Goal: Transaction & Acquisition: Book appointment/travel/reservation

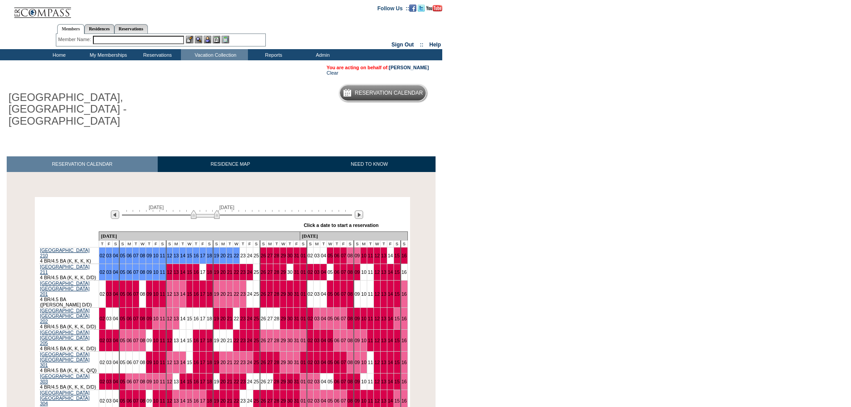
click at [208, 210] on img at bounding box center [205, 214] width 29 height 9
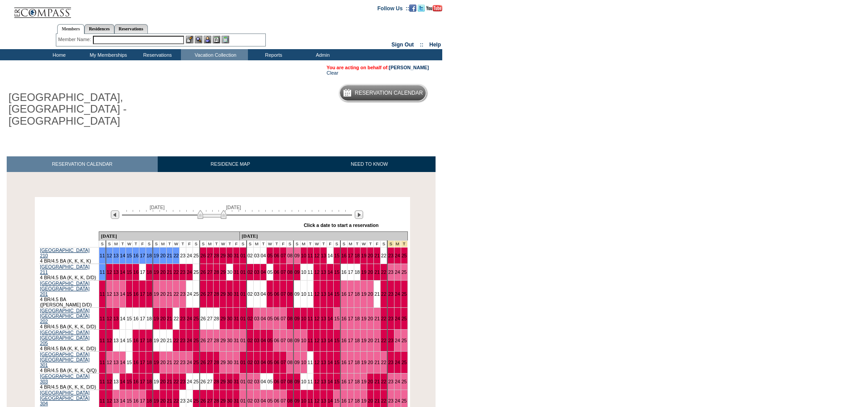
drag, startPoint x: 208, startPoint y: 201, endPoint x: 215, endPoint y: 200, distance: 7.8
click at [215, 205] on div "November 17, 2025 January 1, 2026" at bounding box center [235, 212] width 258 height 15
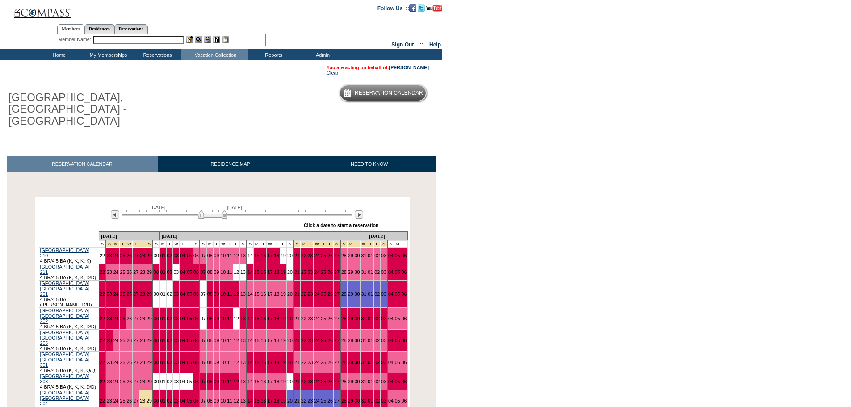
drag, startPoint x: 216, startPoint y: 203, endPoint x: 222, endPoint y: 203, distance: 6.3
click at [222, 210] on img at bounding box center [212, 214] width 29 height 9
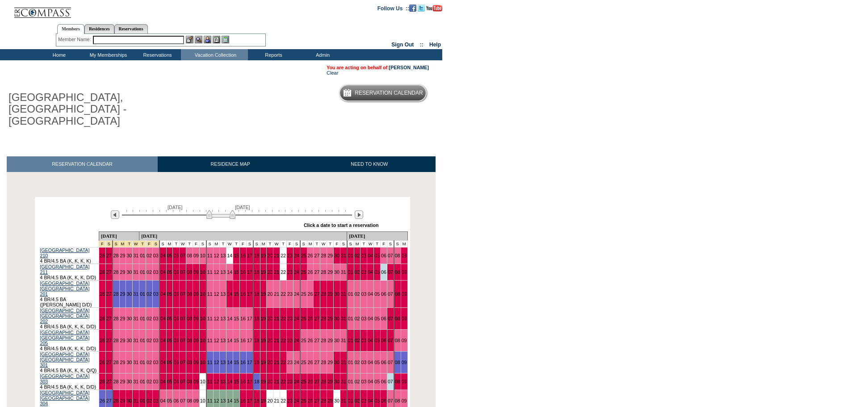
drag, startPoint x: 222, startPoint y: 202, endPoint x: 230, endPoint y: 200, distance: 8.7
click at [230, 210] on img at bounding box center [220, 214] width 29 height 9
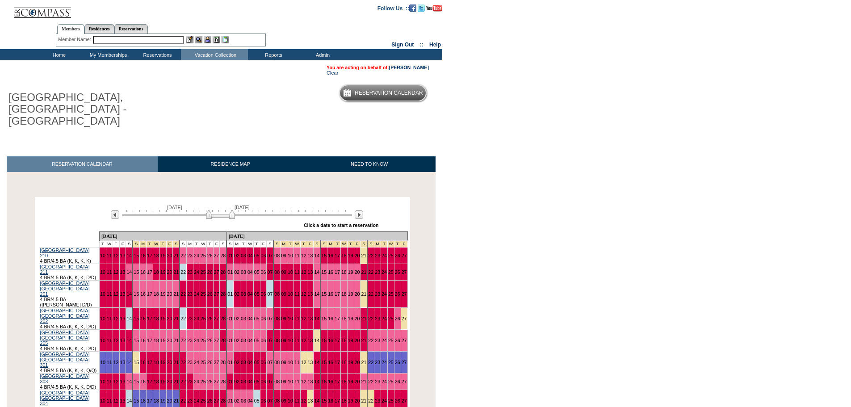
drag, startPoint x: 227, startPoint y: 200, endPoint x: 215, endPoint y: 200, distance: 11.2
click at [215, 210] on img at bounding box center [220, 214] width 29 height 9
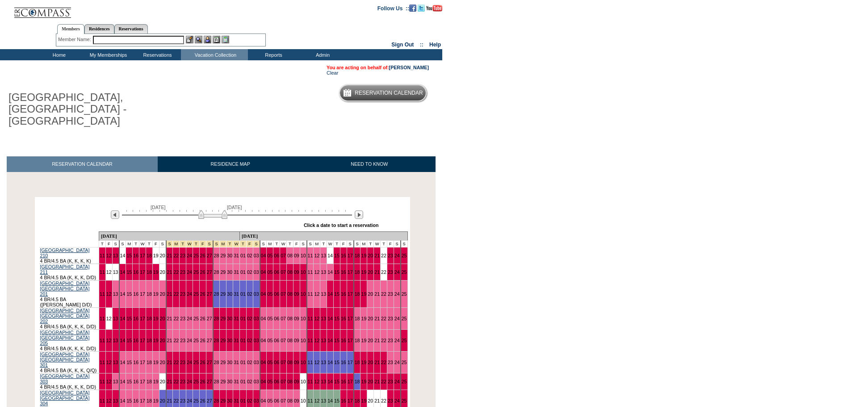
click at [215, 210] on img at bounding box center [212, 214] width 29 height 9
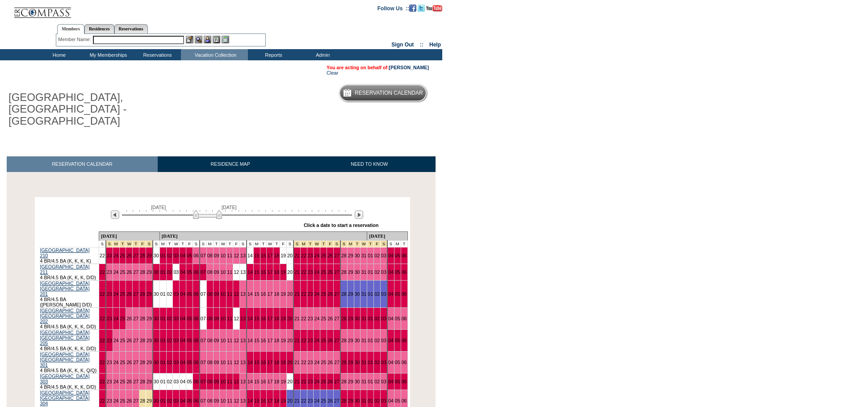
drag, startPoint x: 215, startPoint y: 202, endPoint x: 209, endPoint y: 202, distance: 6.3
click at [209, 210] on img at bounding box center [207, 214] width 29 height 9
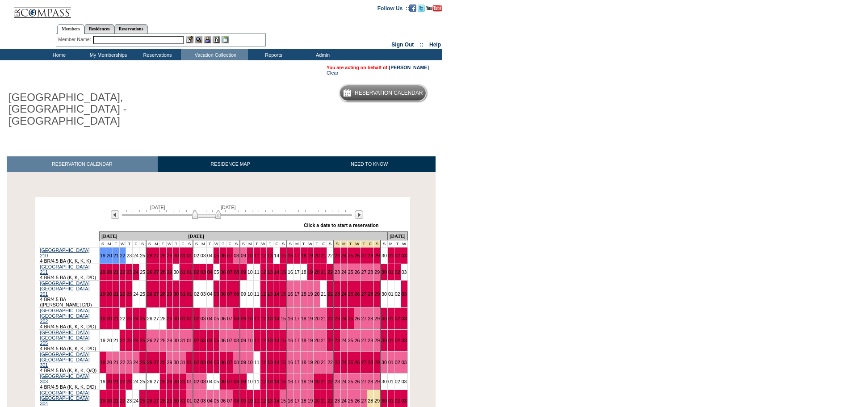
click at [138, 38] on input "text" at bounding box center [138, 40] width 91 height 8
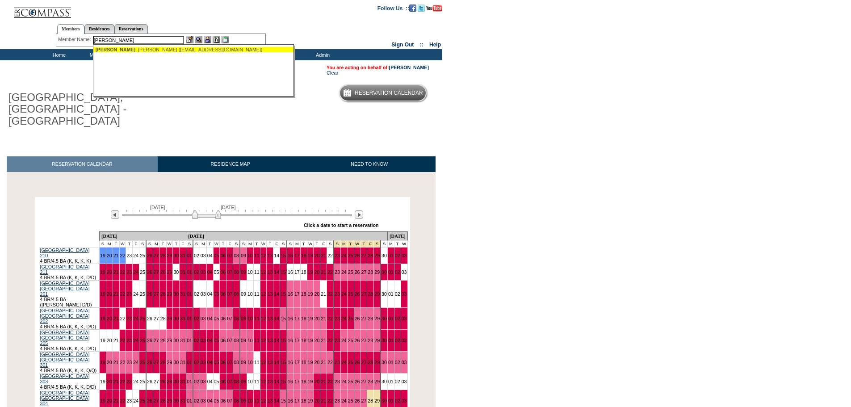
click at [155, 51] on div "Kistler , Amy (amykis5@aol.com)" at bounding box center [194, 49] width 197 height 5
type input "Kistler, Amy (amykis5@aol.com)"
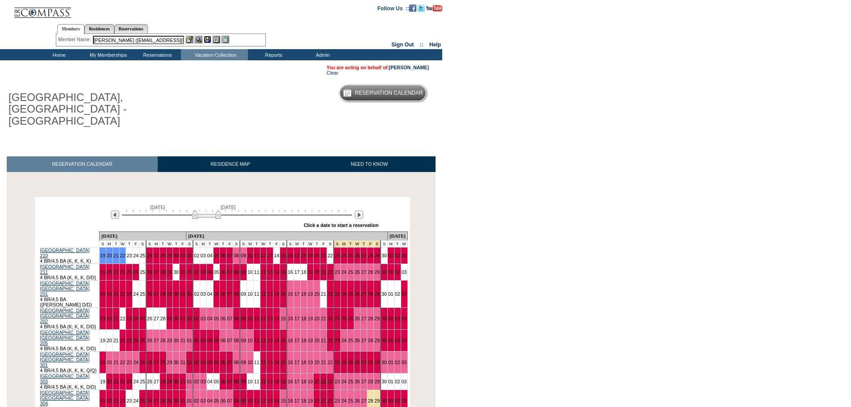
click at [208, 38] on img at bounding box center [208, 40] width 8 height 8
click at [132, 253] on link "23" at bounding box center [128, 255] width 5 height 5
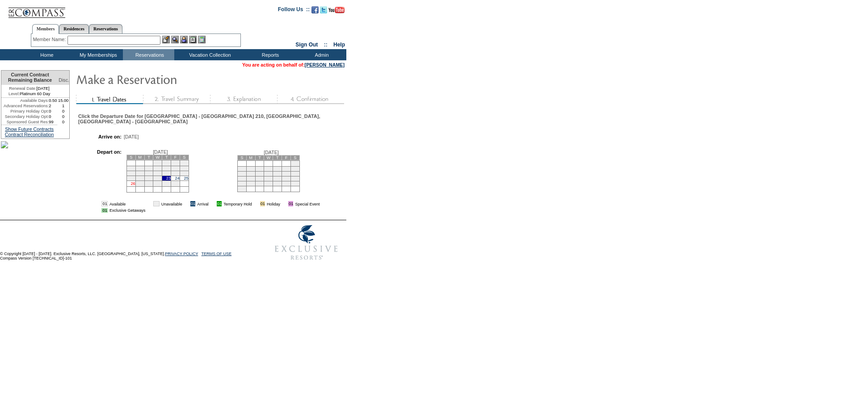
click at [135, 186] on link "26" at bounding box center [132, 183] width 4 height 4
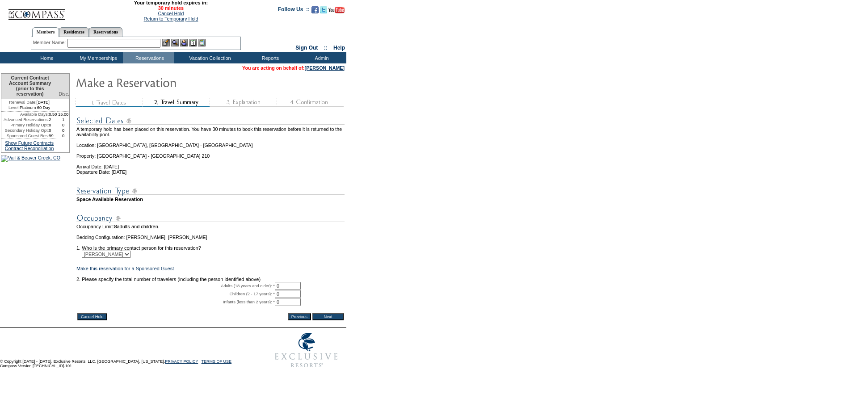
drag, startPoint x: 295, startPoint y: 301, endPoint x: 262, endPoint y: 302, distance: 33.1
click at [261, 290] on tr "Adults (18 years and older): * 0 * *" at bounding box center [210, 286] width 268 height 8
type input "2"
click at [335, 320] on input "Next" at bounding box center [327, 316] width 31 height 7
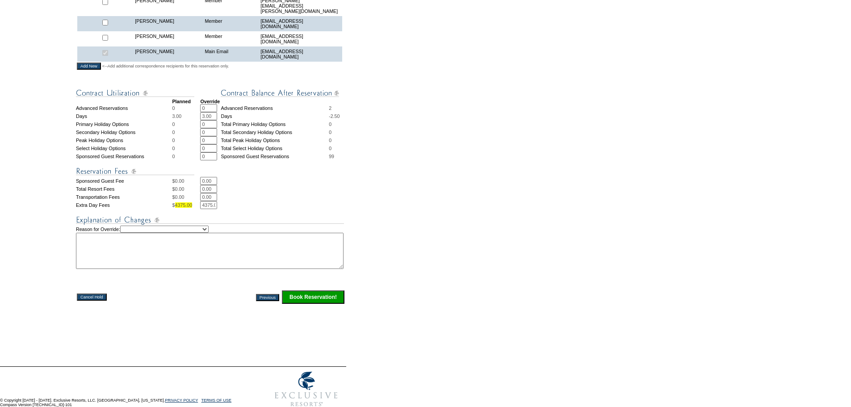
scroll to position [357, 0]
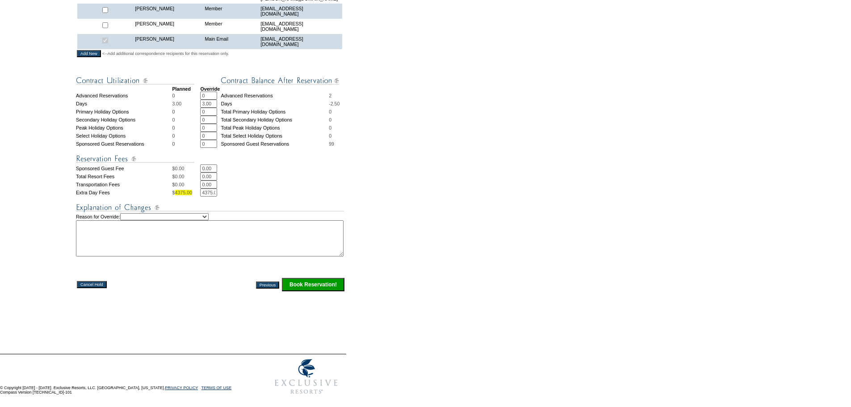
click at [323, 285] on input "Book Reservation!" at bounding box center [313, 284] width 63 height 13
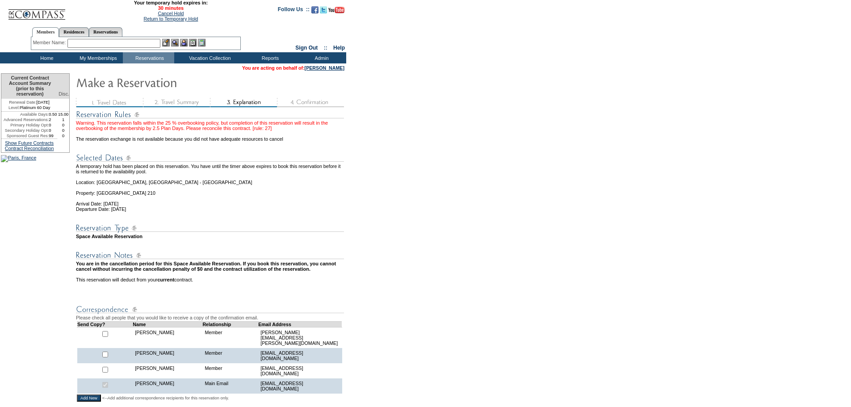
scroll to position [357, 0]
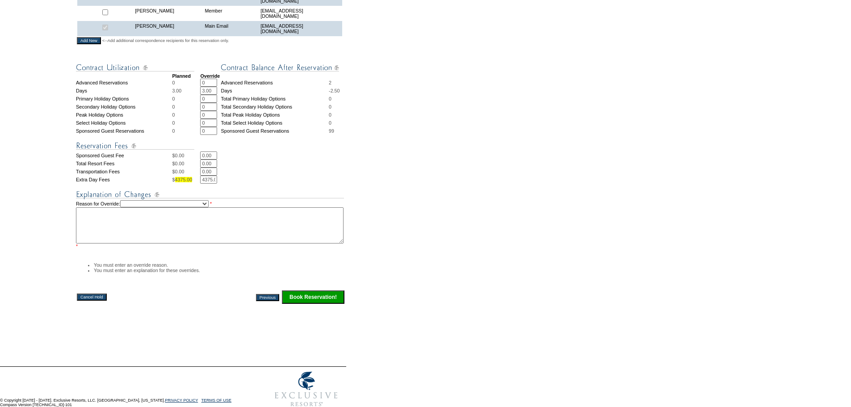
click at [193, 207] on select "Creating Continuous Stay Days Rebooked After Cancellation Editing Occupant Expe…" at bounding box center [164, 203] width 88 height 7
select select "1038"
click at [130, 207] on select "Creating Continuous Stay Days Rebooked After Cancellation Editing Occupant Expe…" at bounding box center [164, 203] width 88 height 7
click at [195, 243] on textarea at bounding box center [210, 225] width 268 height 36
type textarea "mv"
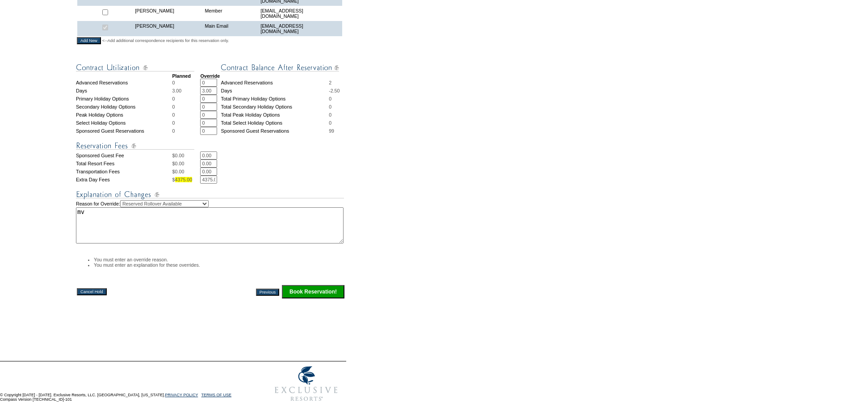
click at [322, 298] on input "Book Reservation!" at bounding box center [313, 291] width 63 height 13
